Goal: Task Accomplishment & Management: Use online tool/utility

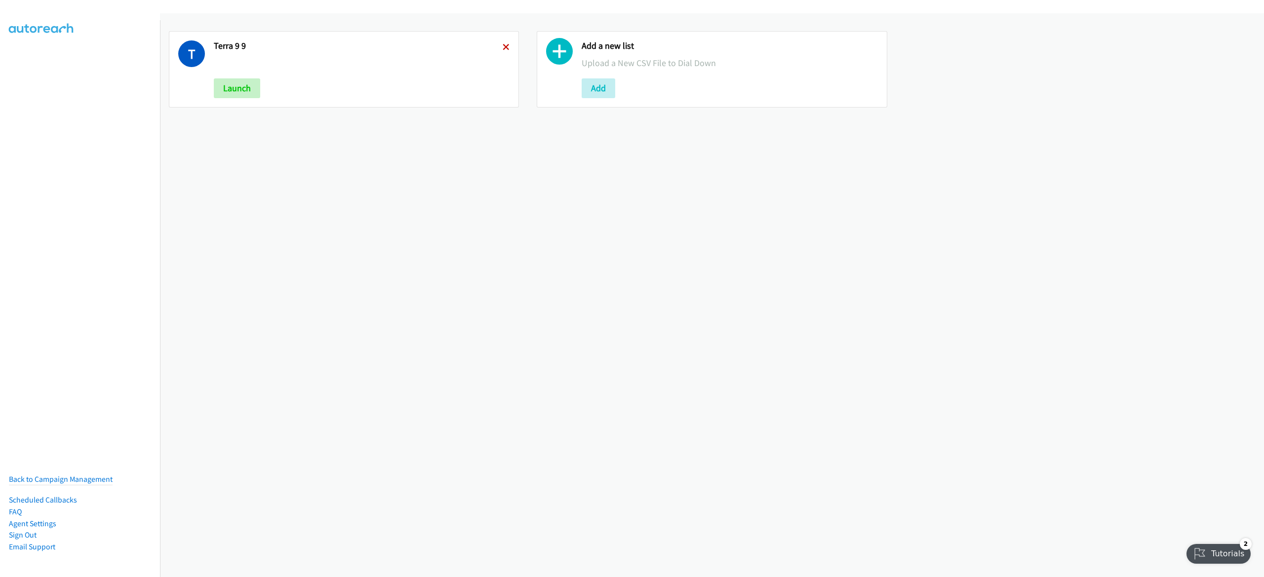
click at [502, 47] on icon at bounding box center [505, 47] width 7 height 7
click at [233, 89] on button "Add" at bounding box center [231, 88] width 34 height 20
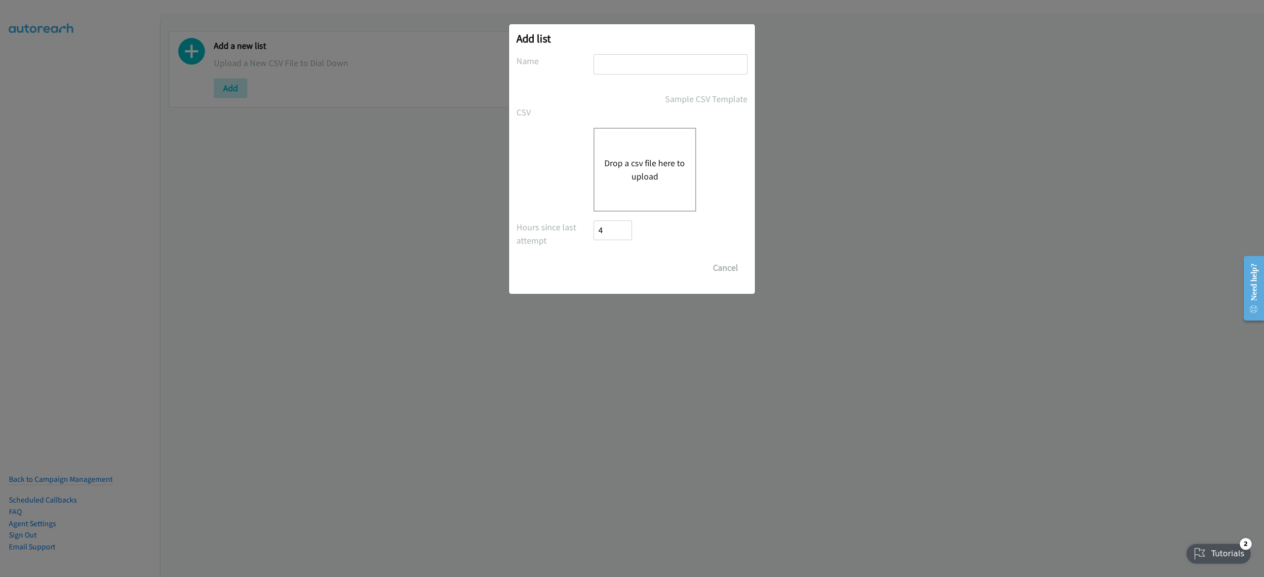
click at [638, 71] on input "text" at bounding box center [670, 64] width 154 height 20
type input "omnissa 0910"
click at [626, 180] on button "Drop a csv file here to upload" at bounding box center [644, 169] width 81 height 27
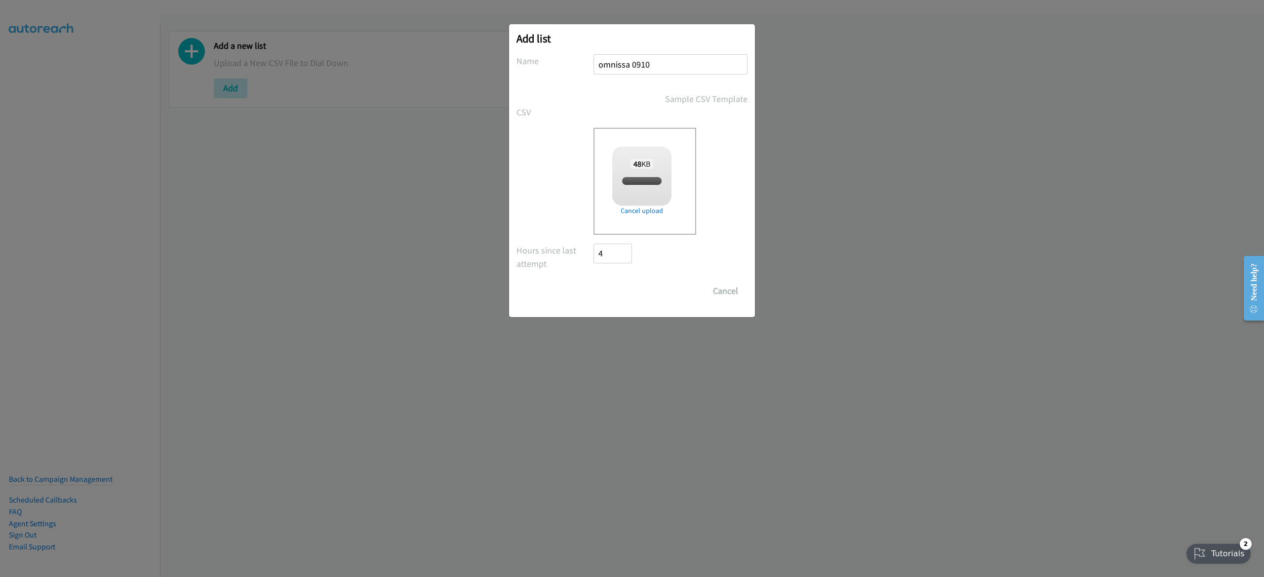
checkbox input "true"
click at [620, 296] on input "Save List" at bounding box center [619, 291] width 52 height 20
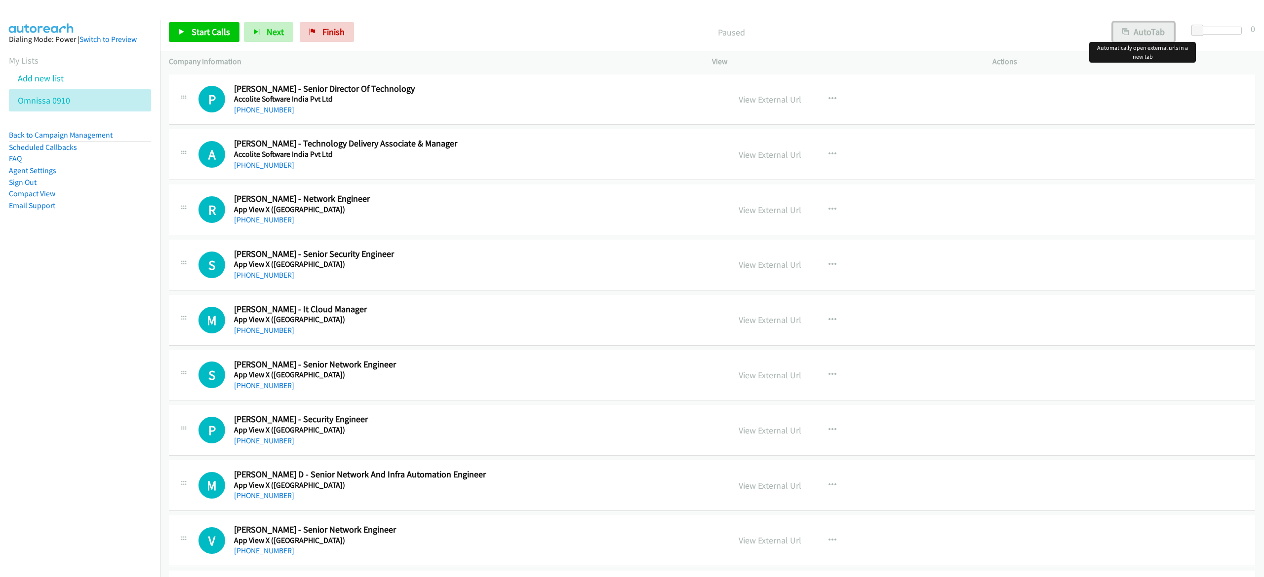
click at [1157, 33] on button "AutoTab" at bounding box center [1142, 32] width 61 height 20
click at [198, 31] on span "Start Calls" at bounding box center [211, 31] width 38 height 11
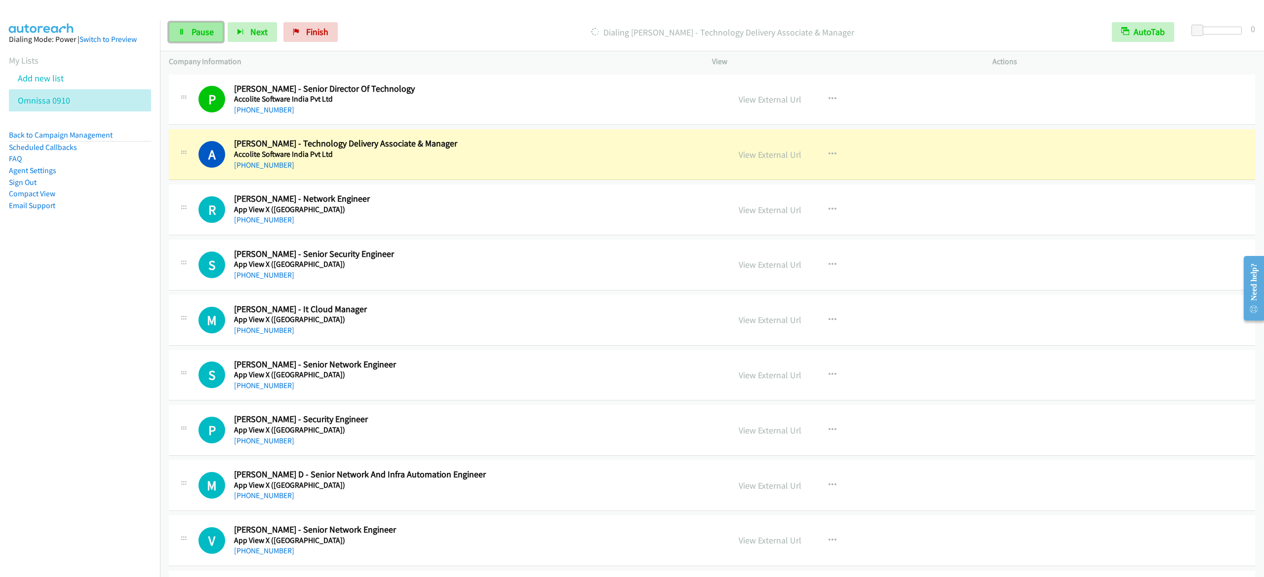
click at [206, 38] on link "Pause" at bounding box center [196, 32] width 54 height 20
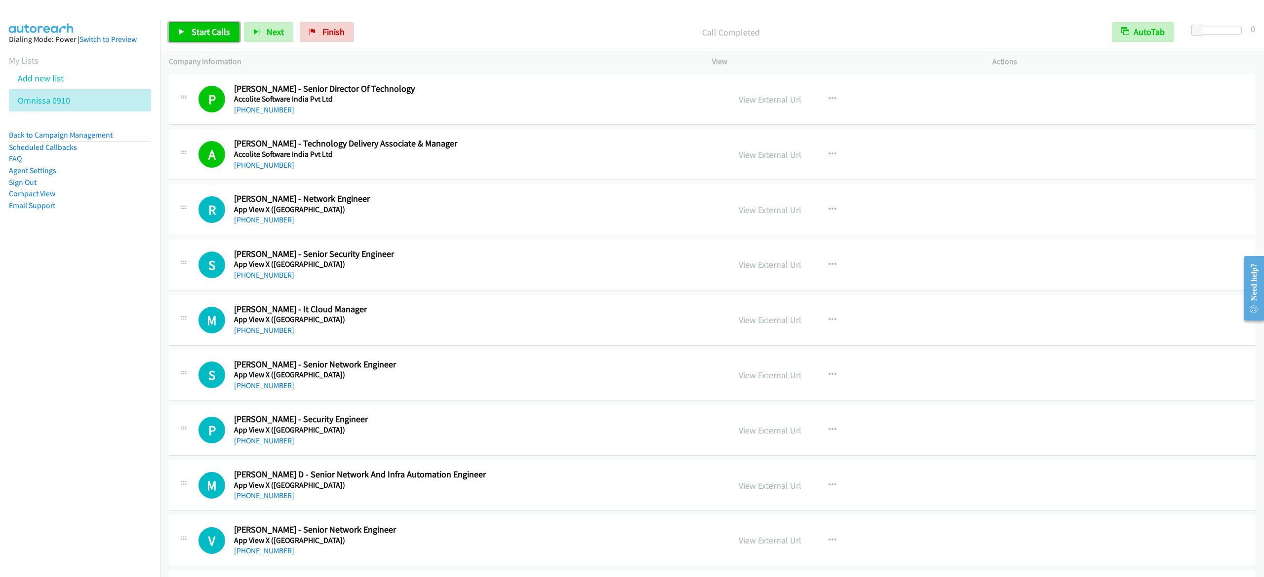
click at [204, 33] on span "Start Calls" at bounding box center [211, 31] width 38 height 11
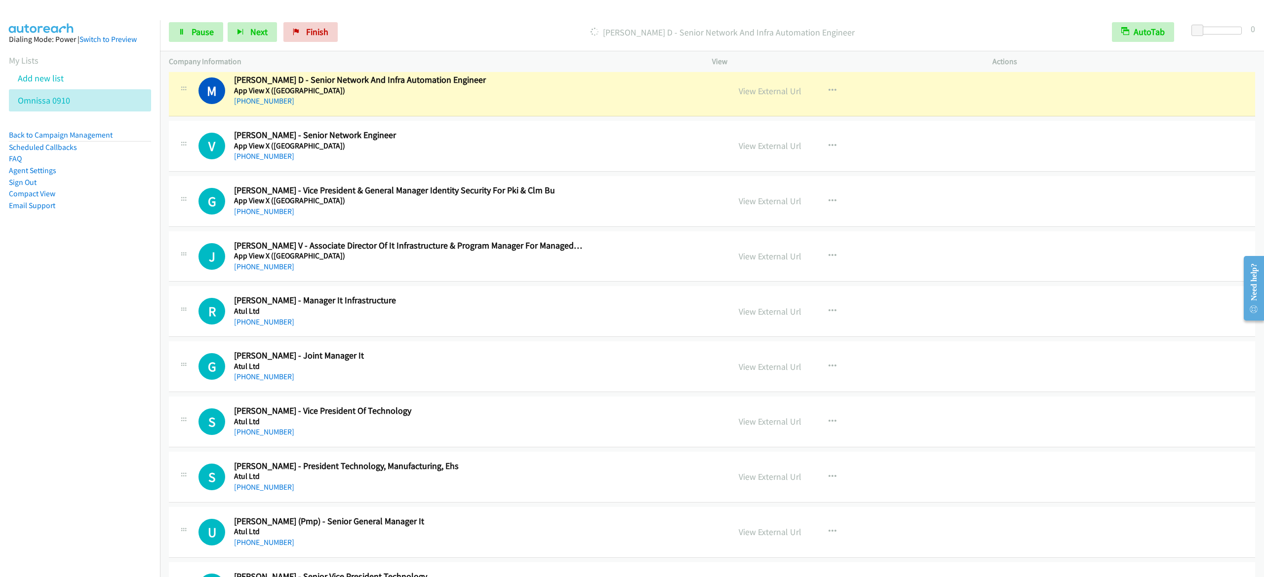
scroll to position [494, 0]
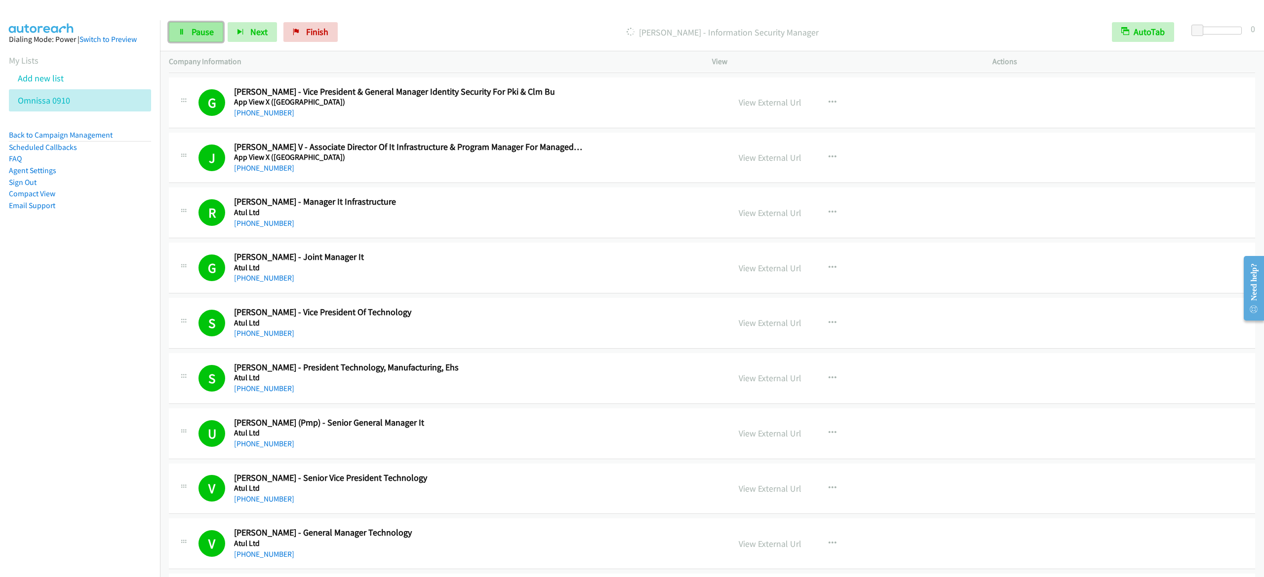
click at [207, 37] on span "Pause" at bounding box center [203, 31] width 22 height 11
click at [836, 96] on button "button" at bounding box center [832, 103] width 27 height 20
